Goal: Navigation & Orientation: Find specific page/section

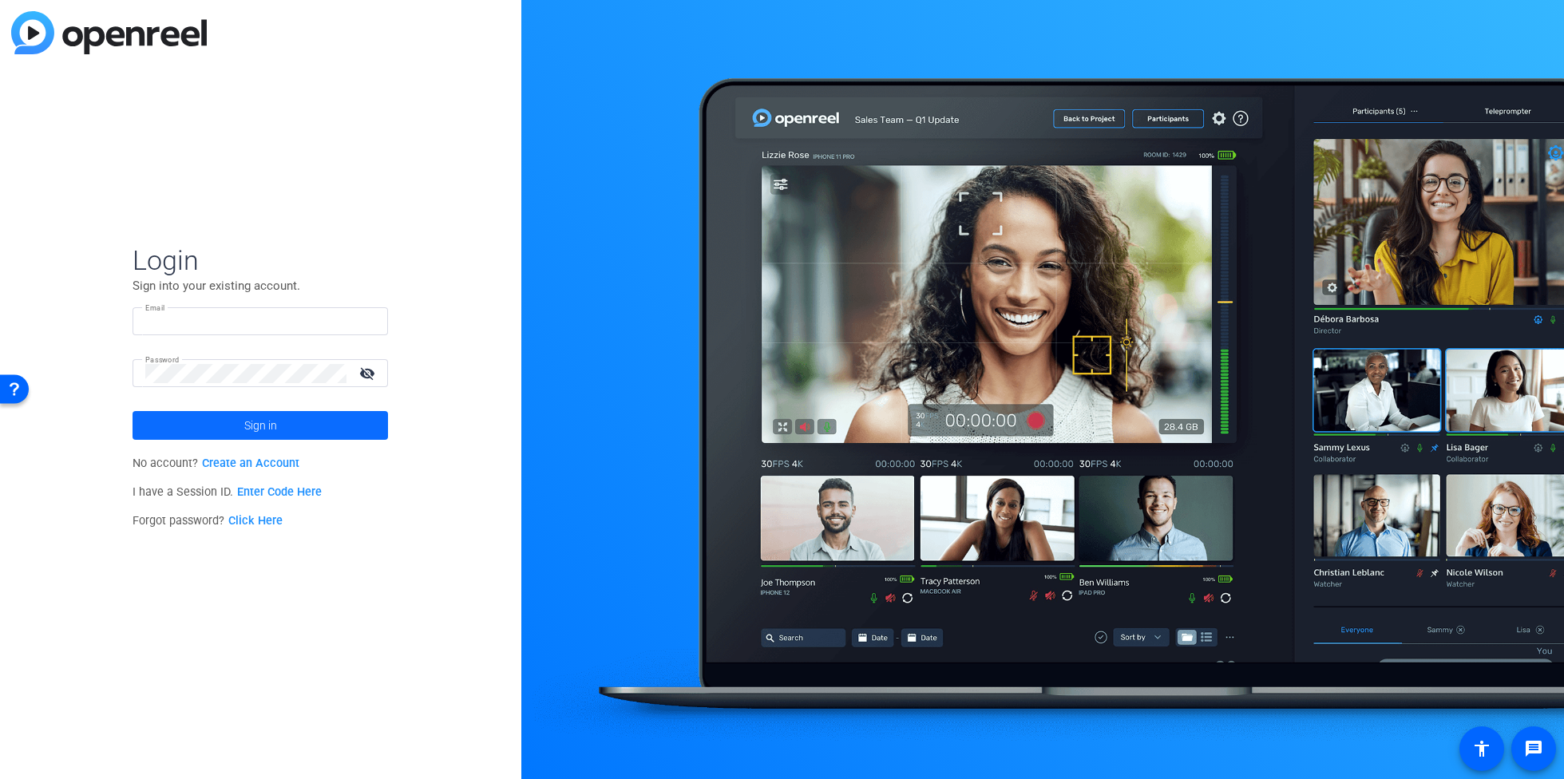
type input "[PERSON_NAME][EMAIL_ADDRESS][PERSON_NAME][DOMAIN_NAME]"
click at [278, 434] on span at bounding box center [261, 425] width 256 height 38
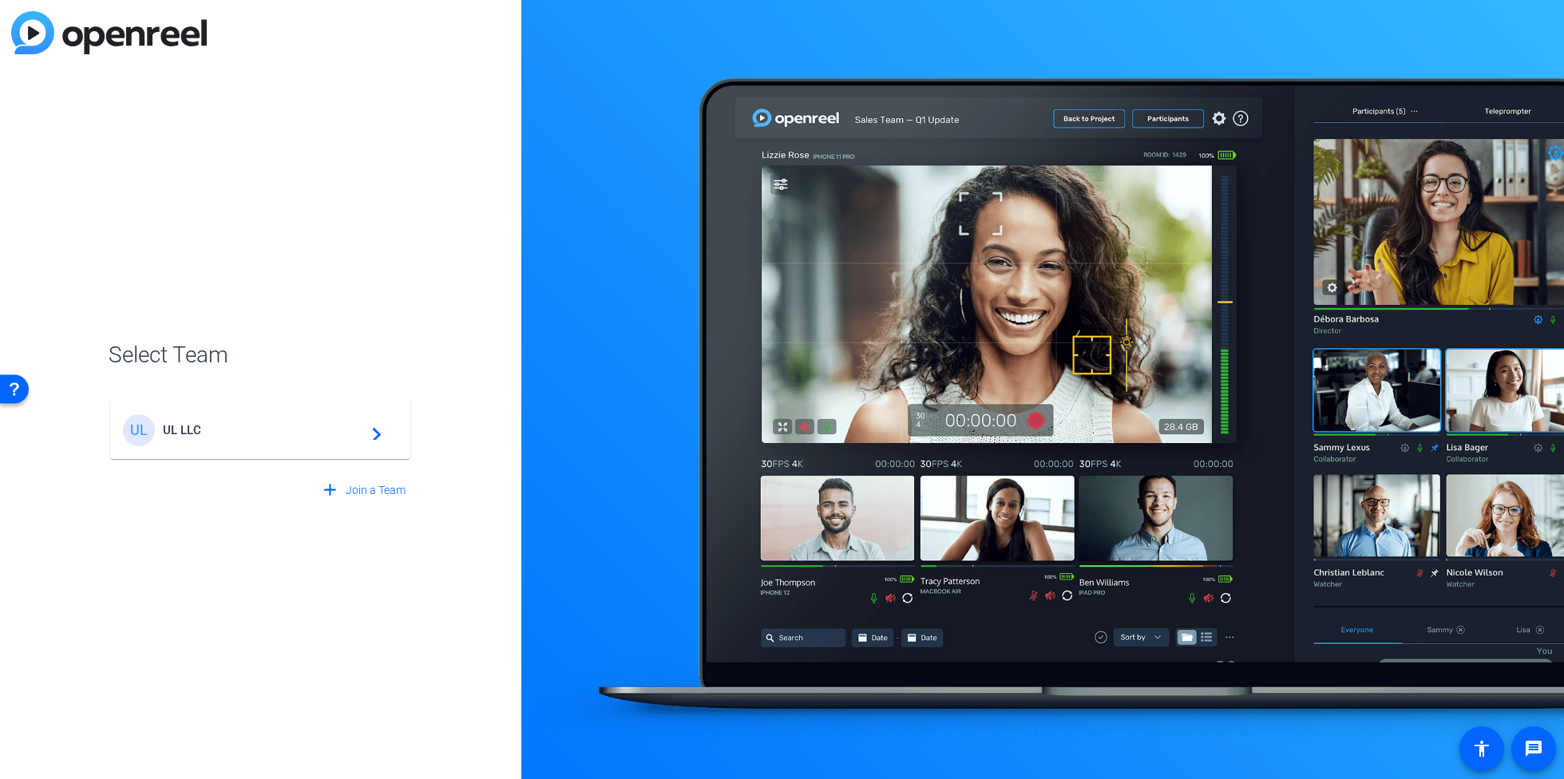
click at [232, 424] on span "UL LLC" at bounding box center [263, 430] width 200 height 14
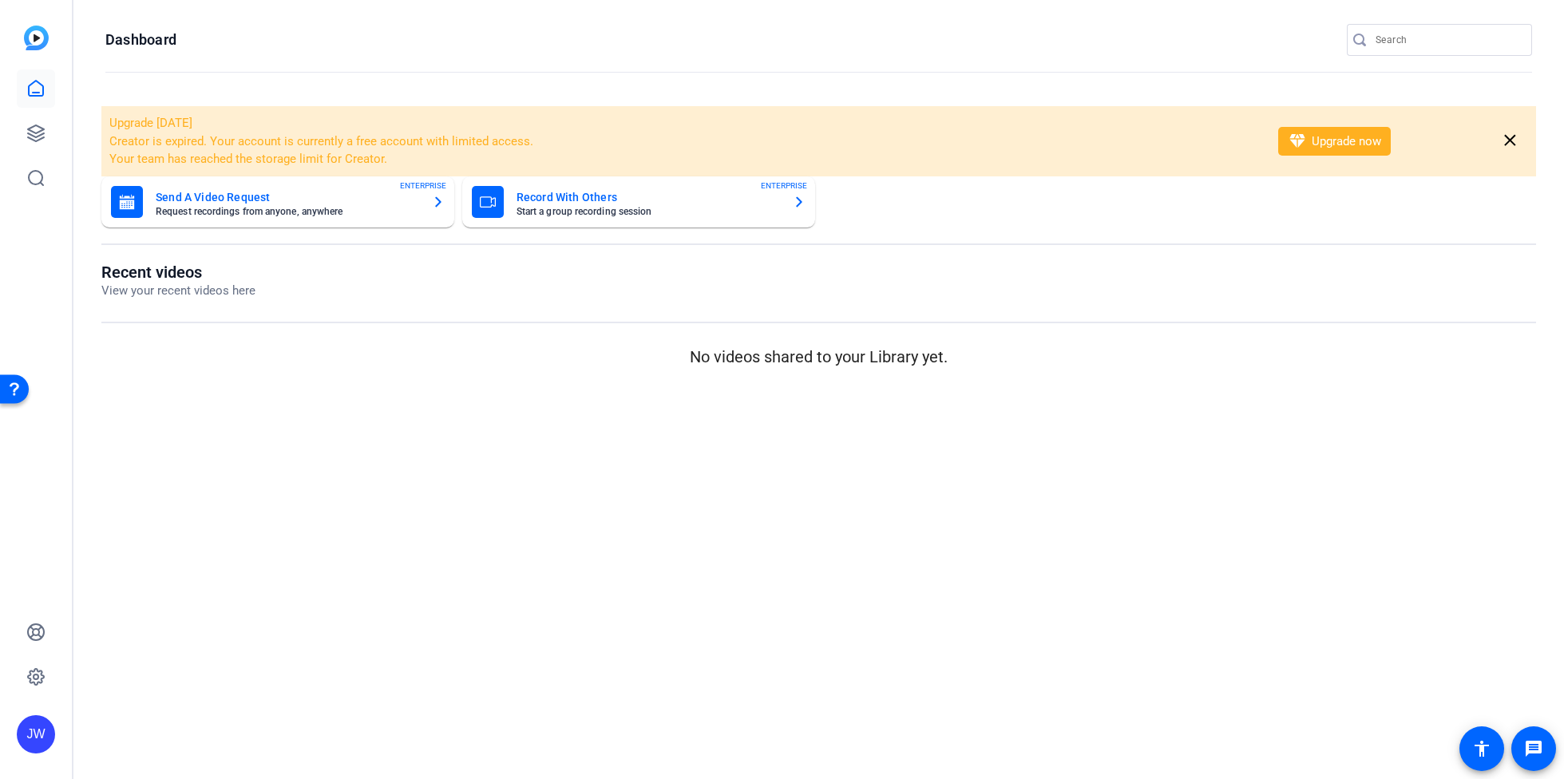
click at [331, 553] on mat-sidenav-content "Dashboard Upgrade [DATE] Creator is expired. Your account is currently a free a…" at bounding box center [818, 389] width 1491 height 779
click at [356, 474] on mat-sidenav-content "Dashboard Upgrade [DATE] Creator is expired. Your account is currently a free a…" at bounding box center [818, 389] width 1491 height 779
click at [916, 34] on openreel-page-title "Dashboard" at bounding box center [818, 40] width 1427 height 32
click at [61, 128] on div "Projects" at bounding box center [86, 133] width 50 height 19
click at [37, 125] on icon at bounding box center [36, 133] width 16 height 16
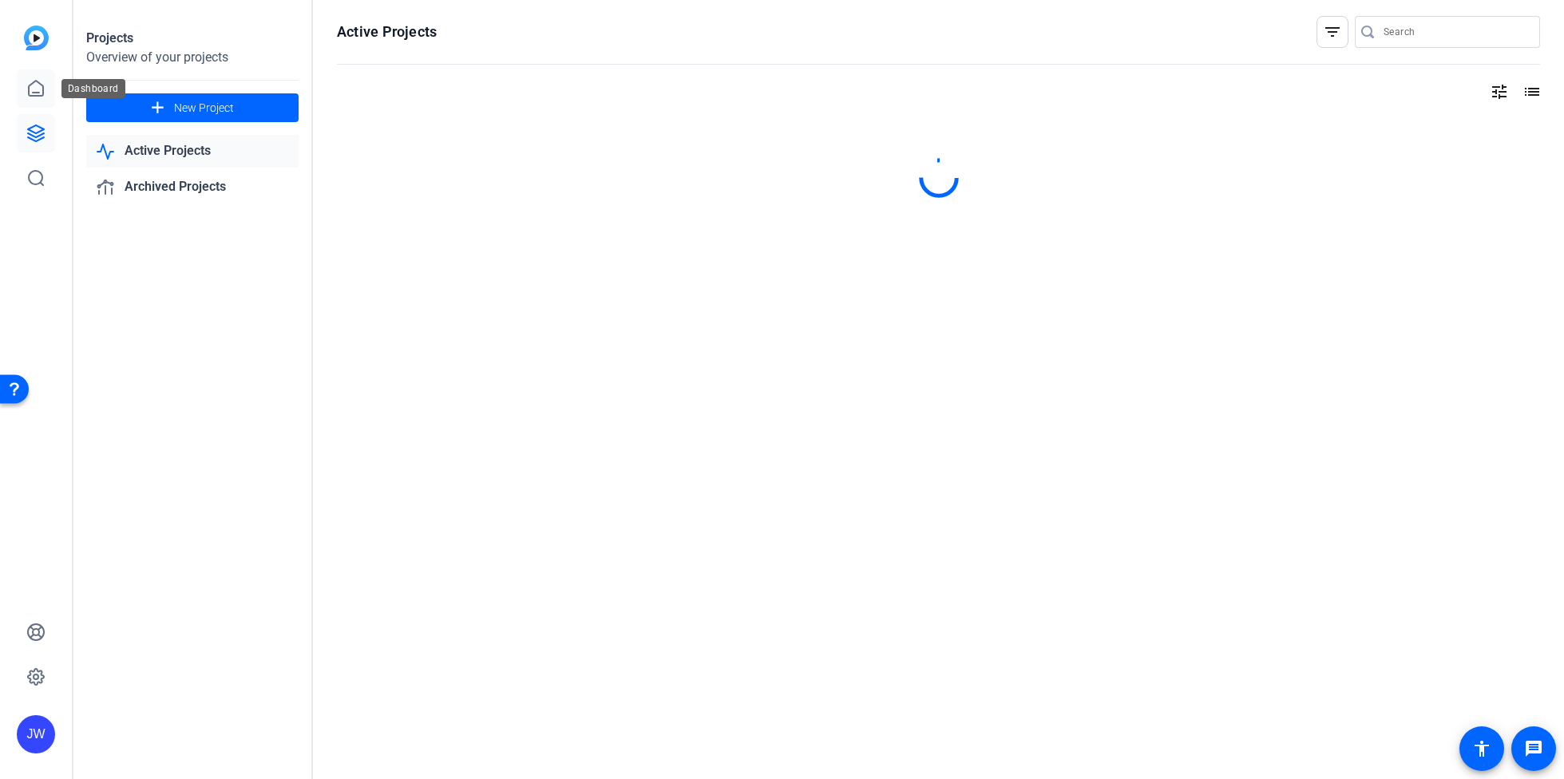
click at [34, 94] on icon at bounding box center [35, 88] width 19 height 19
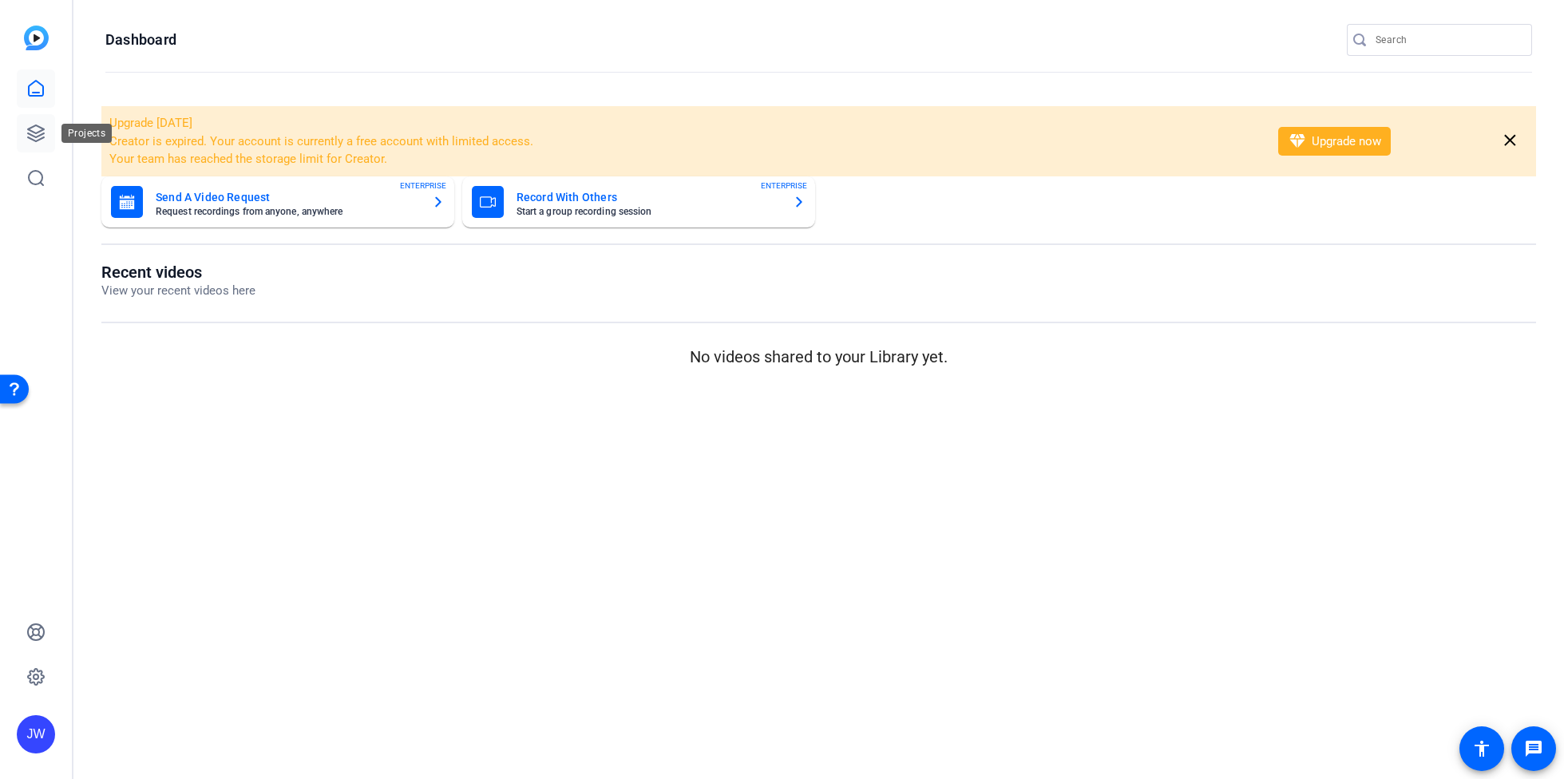
click at [17, 119] on link at bounding box center [36, 133] width 38 height 38
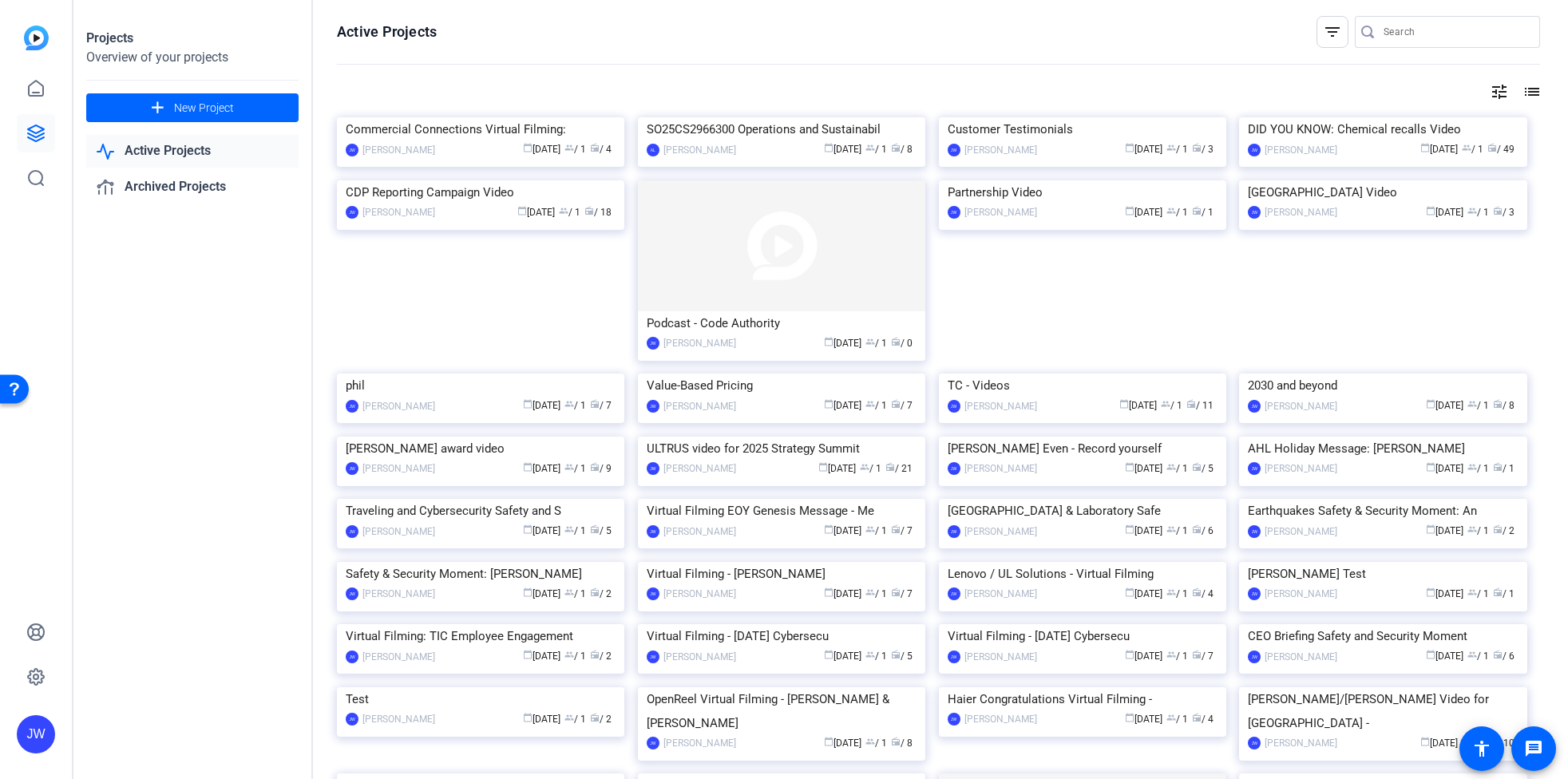
click at [1524, 88] on mat-icon "list" at bounding box center [1530, 91] width 19 height 19
